Goal: Find specific page/section: Find specific page/section

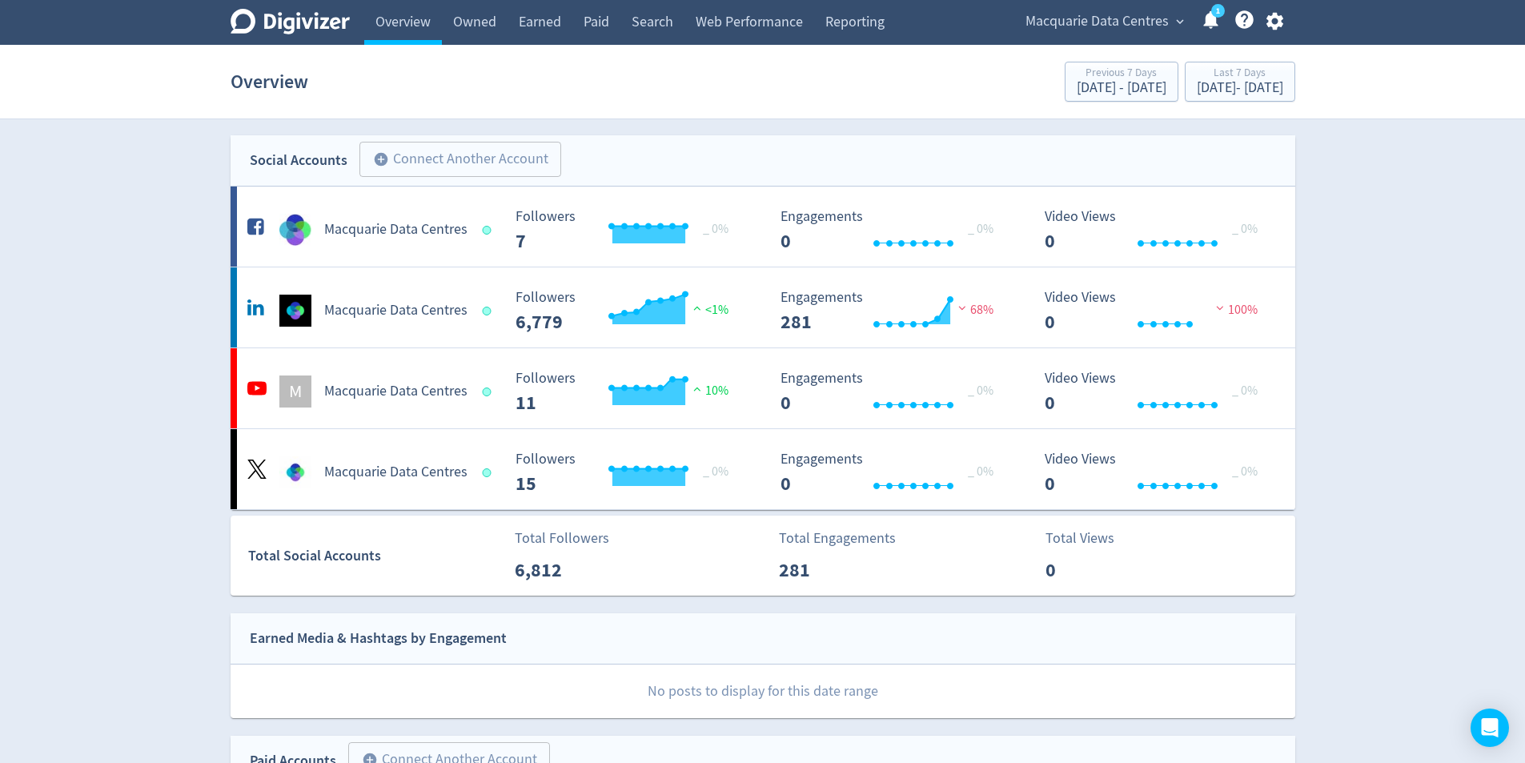
click at [1213, 18] on link "1" at bounding box center [1218, 11] width 14 height 14
click at [592, 27] on link "Paid" at bounding box center [596, 22] width 48 height 45
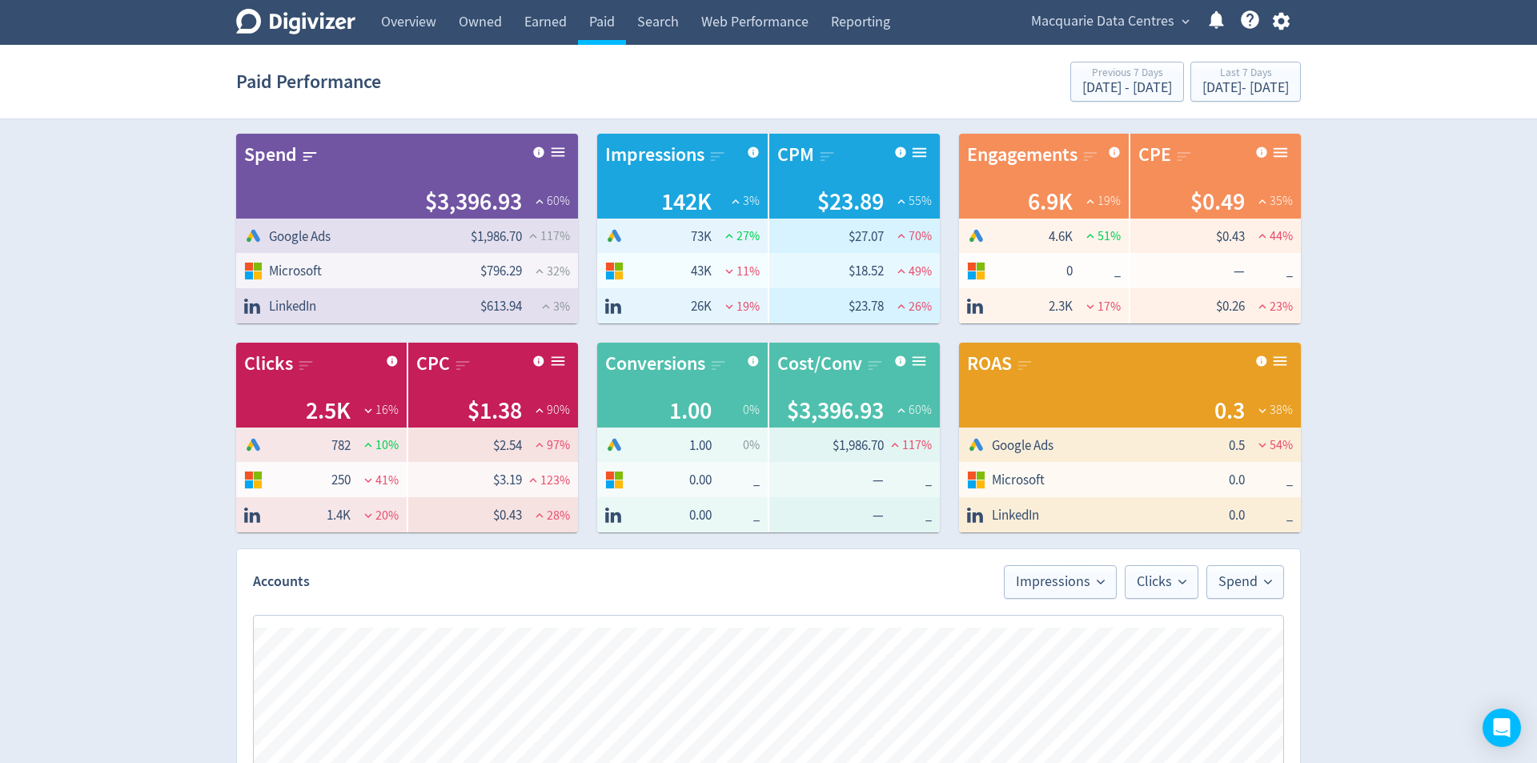
click at [1398, 98] on section "Paid Performance Previous 7 Days Aug 20, 2025 - Aug 26, 2025 Last 7 Days Aug 27…" at bounding box center [768, 82] width 1537 height 74
click at [1239, 84] on div "Aug 27, 2025 - Sep 2, 2025" at bounding box center [1245, 88] width 86 height 14
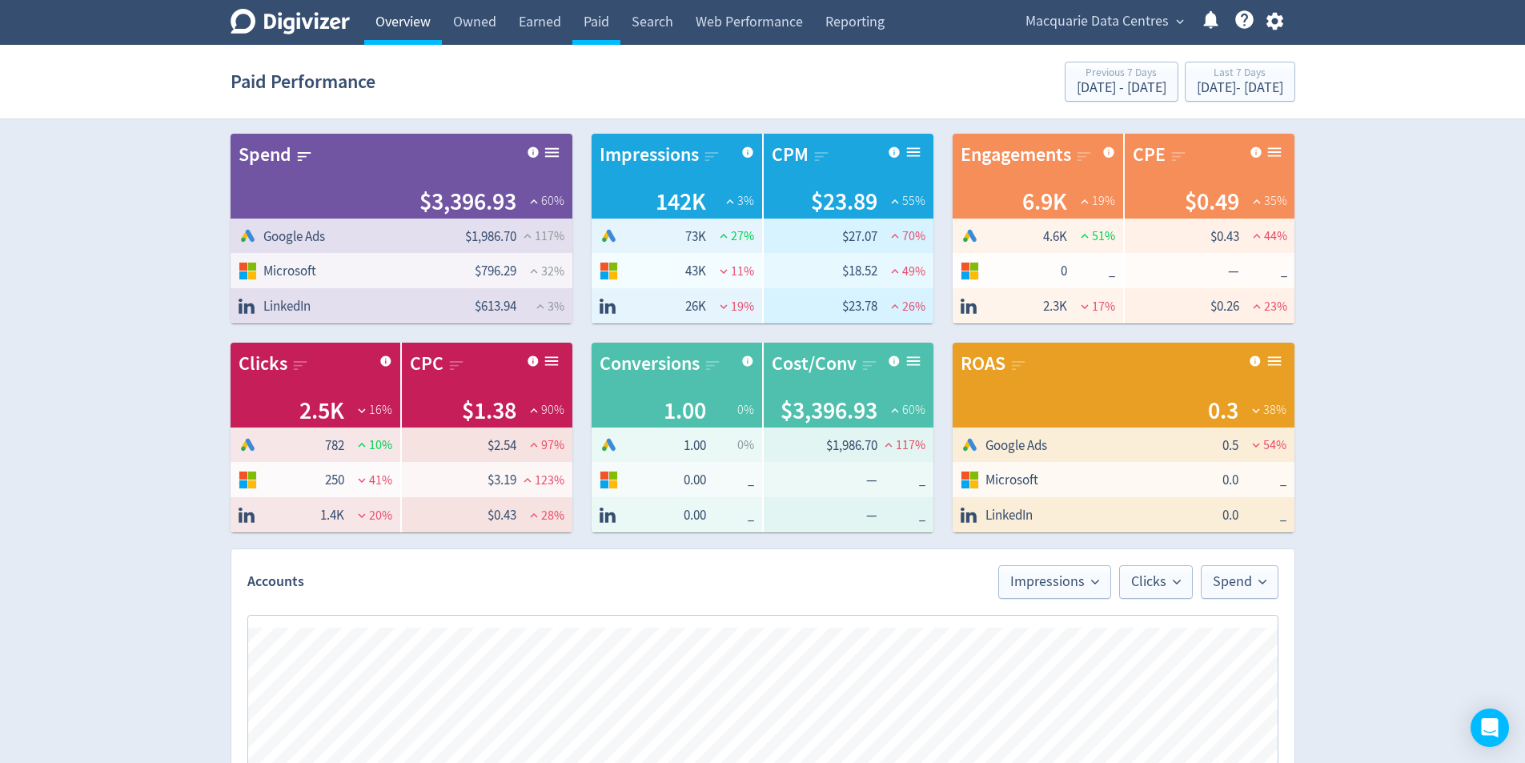
click at [384, 12] on link "Overview" at bounding box center [403, 22] width 78 height 45
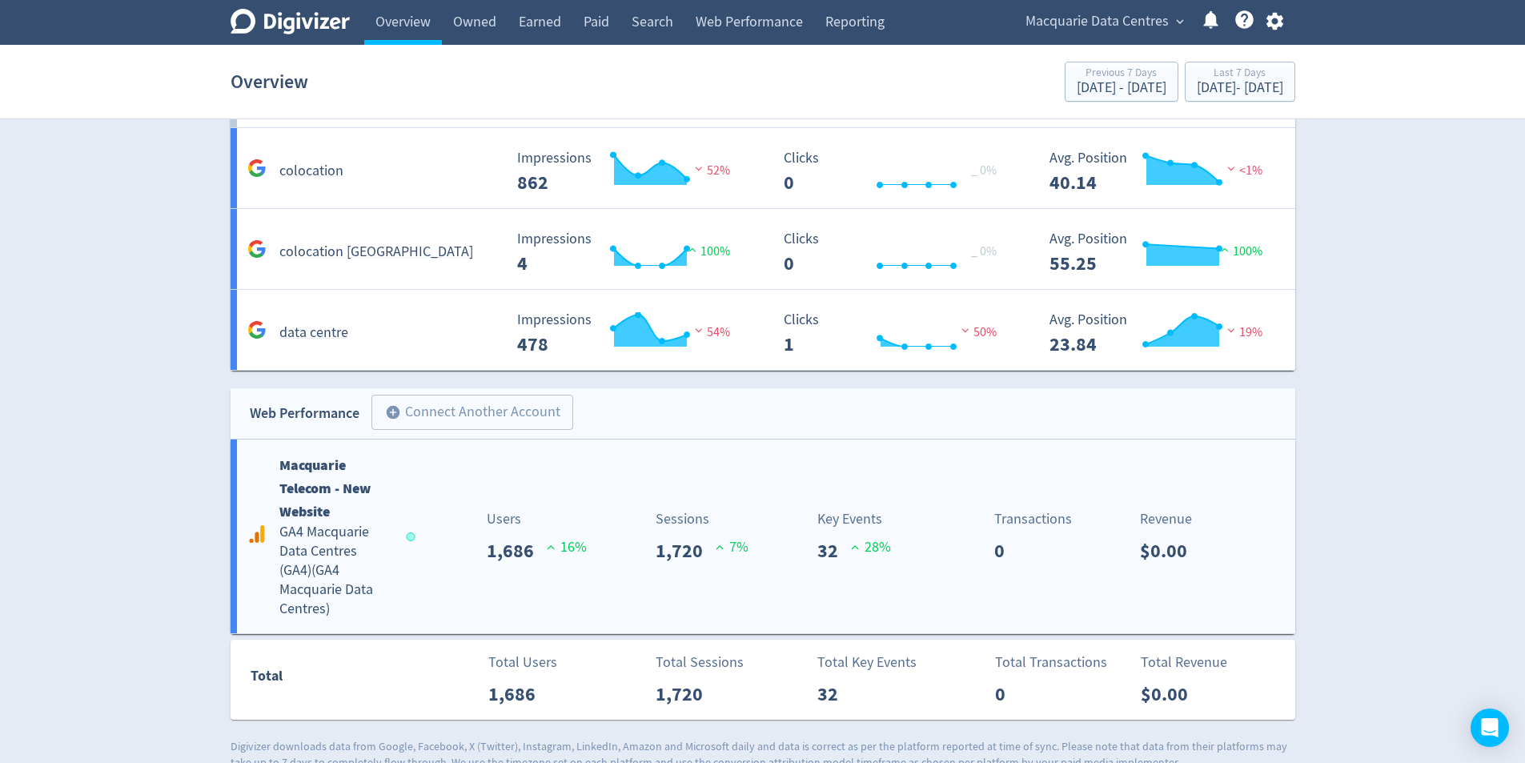
scroll to position [1233, 0]
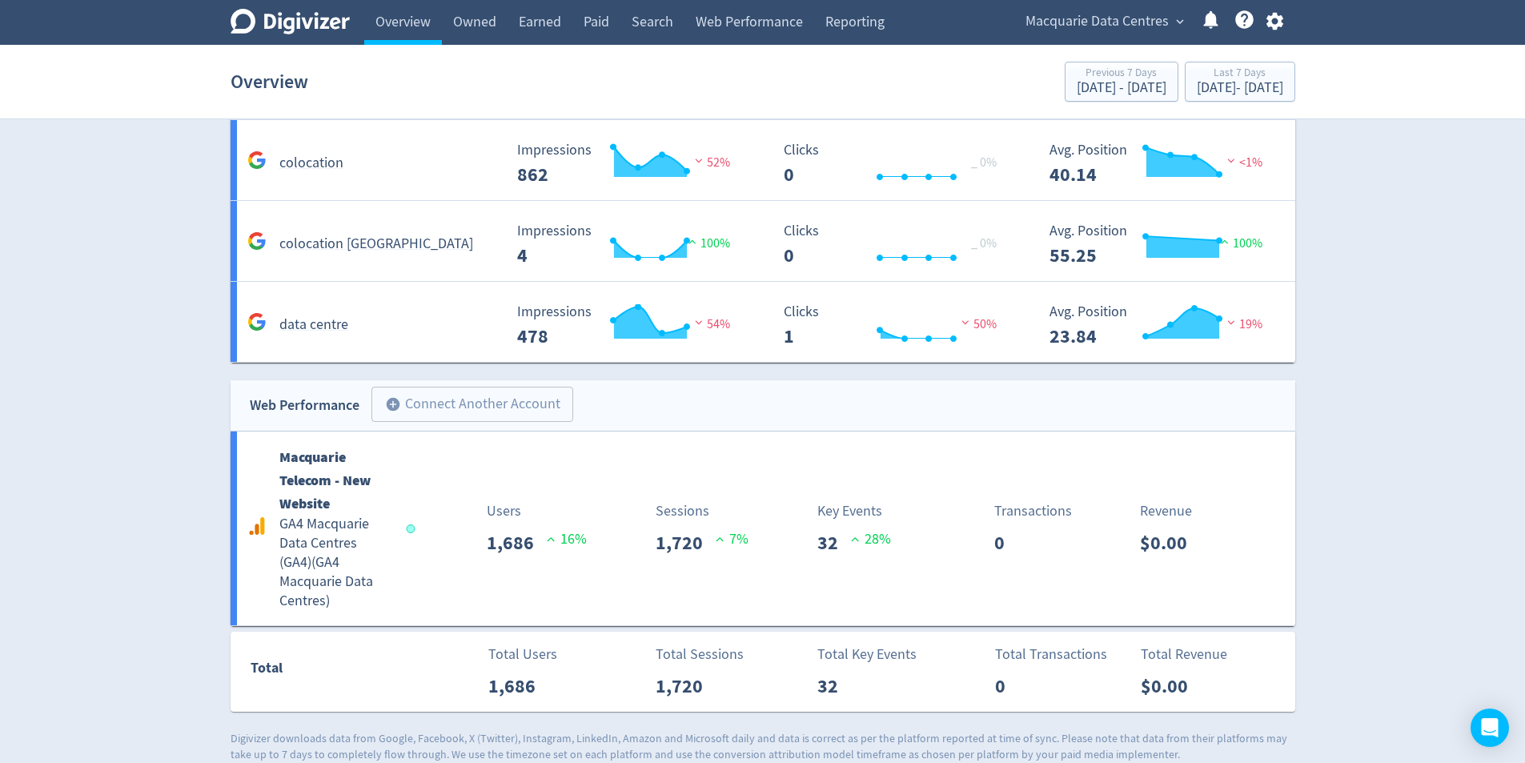
drag, startPoint x: 1467, startPoint y: 276, endPoint x: 1457, endPoint y: 279, distance: 9.9
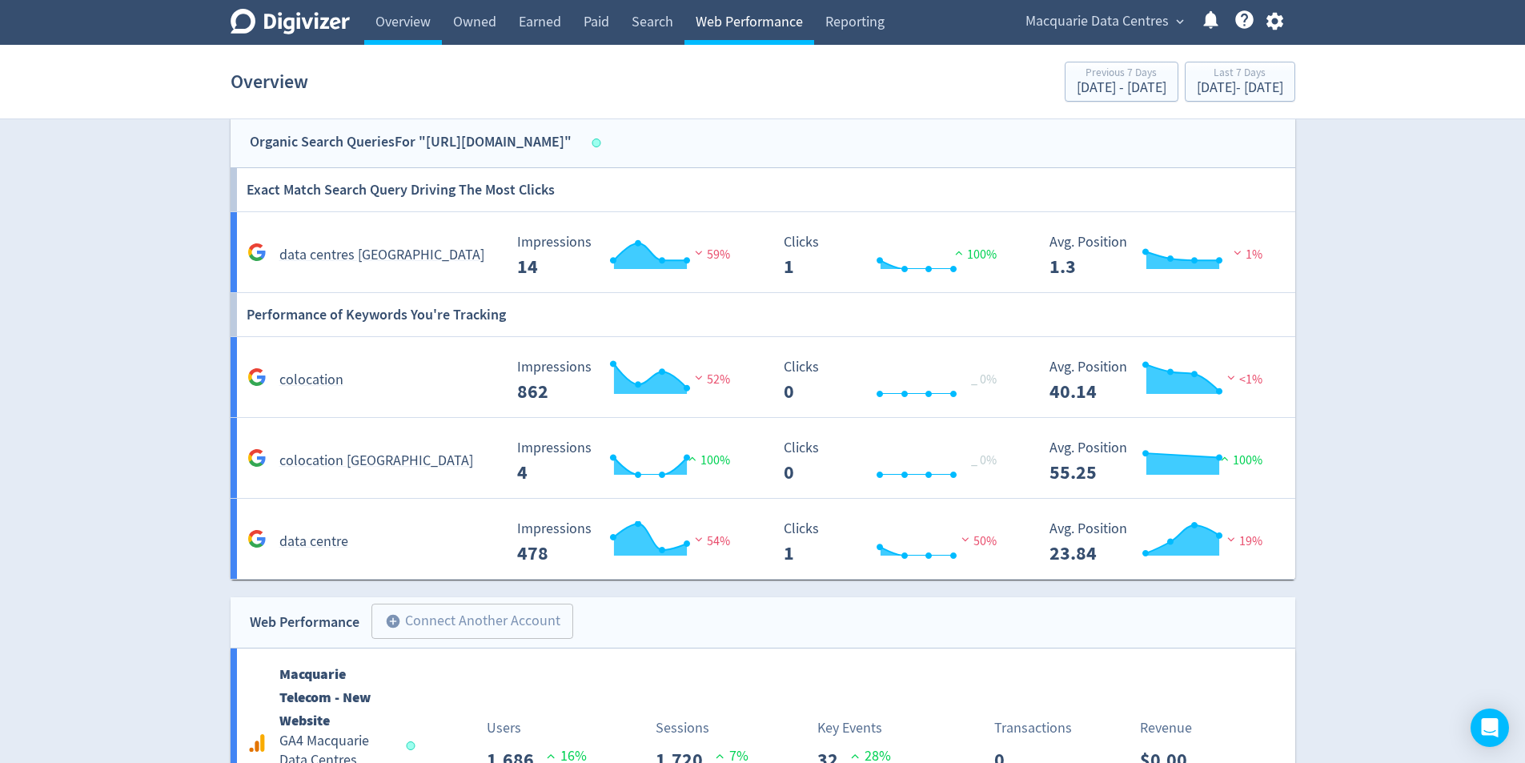
scroll to position [913, 0]
